Goal: Task Accomplishment & Management: Manage account settings

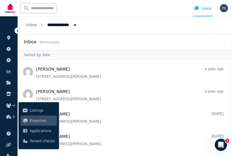
click at [18, 30] on icon at bounding box center [18, 30] width 2 height 3
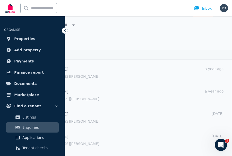
click at [64, 30] on icon at bounding box center [64, 30] width 5 height 5
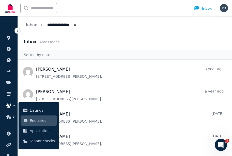
click at [206, 8] on div "Inbox" at bounding box center [203, 8] width 18 height 5
click at [205, 9] on div "Inbox" at bounding box center [203, 8] width 18 height 5
click at [219, 141] on icon "Open Intercom Messenger" at bounding box center [220, 144] width 8 height 8
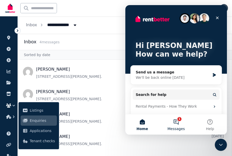
click at [179, 123] on button "1 Messages" at bounding box center [176, 124] width 34 height 20
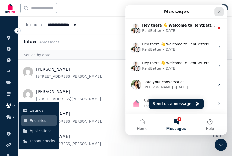
click at [219, 12] on icon "Close" at bounding box center [219, 11] width 3 height 3
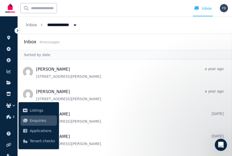
click at [17, 31] on icon at bounding box center [17, 30] width 5 height 5
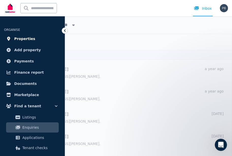
click at [19, 39] on span "Properties" at bounding box center [24, 39] width 21 height 6
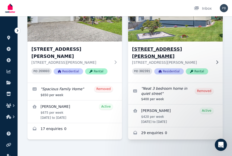
scroll to position [62, 0]
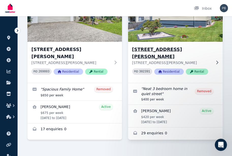
click at [174, 49] on h3 "[STREET_ADDRESS][PERSON_NAME]" at bounding box center [171, 53] width 79 height 14
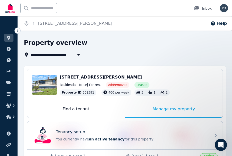
click at [203, 8] on div "Inbox" at bounding box center [203, 8] width 18 height 5
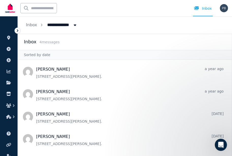
click at [17, 31] on icon at bounding box center [17, 30] width 5 height 5
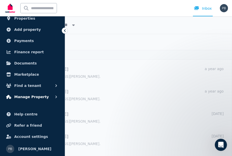
scroll to position [21, 0]
click at [35, 95] on span "Manage Property" at bounding box center [31, 97] width 35 height 6
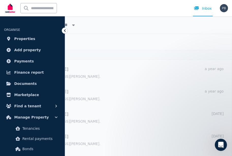
scroll to position [0, 0]
click at [66, 30] on icon at bounding box center [64, 30] width 5 height 5
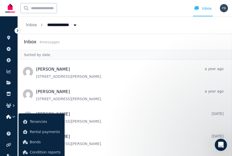
click at [101, 10] on div "k Inbox" at bounding box center [108, 8] width 209 height 16
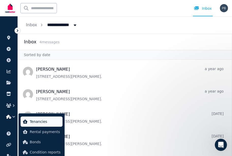
click at [36, 119] on span "Tenancies" at bounding box center [45, 121] width 31 height 6
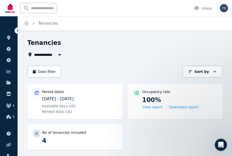
click at [225, 9] on img "button" at bounding box center [224, 8] width 8 height 8
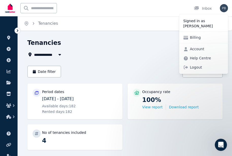
click at [137, 17] on div "Home Tenancies" at bounding box center [125, 23] width 214 height 14
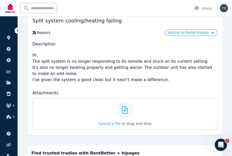
scroll to position [34, 0]
click at [212, 32] on icon "button" at bounding box center [212, 32] width 3 height 3
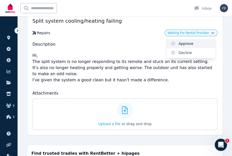
click at [182, 43] on link "Approve" at bounding box center [191, 43] width 49 height 9
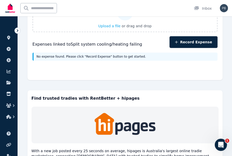
scroll to position [129, 0]
